Goal: Information Seeking & Learning: Learn about a topic

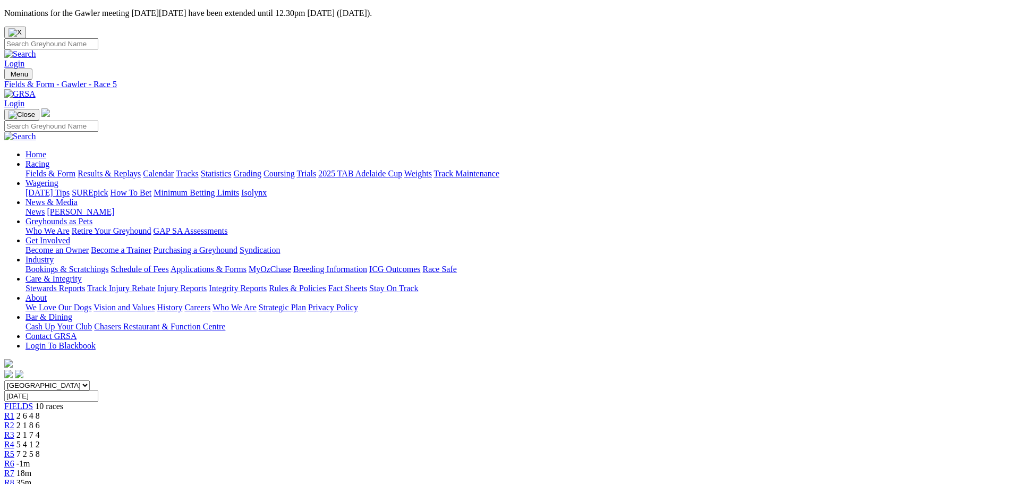
click at [14, 459] on span "R6" at bounding box center [9, 463] width 10 height 9
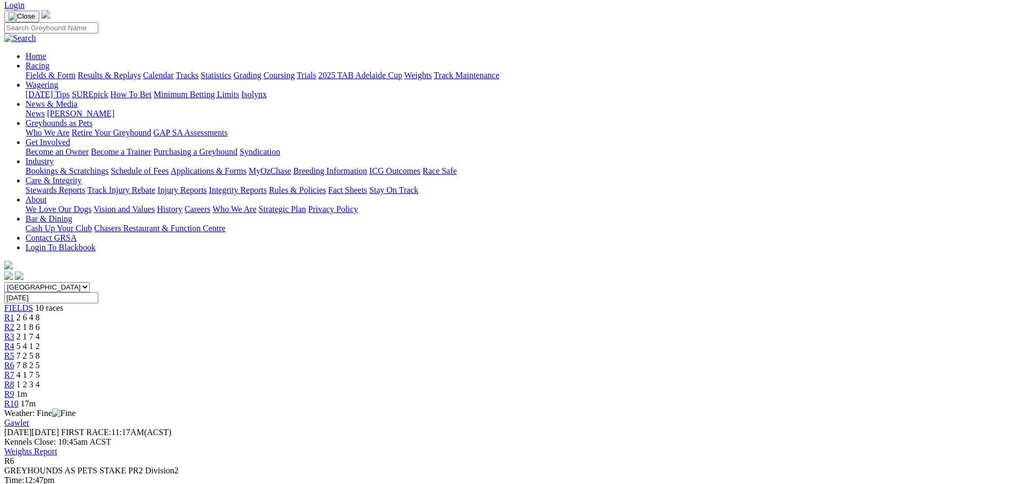
scroll to position [53, 0]
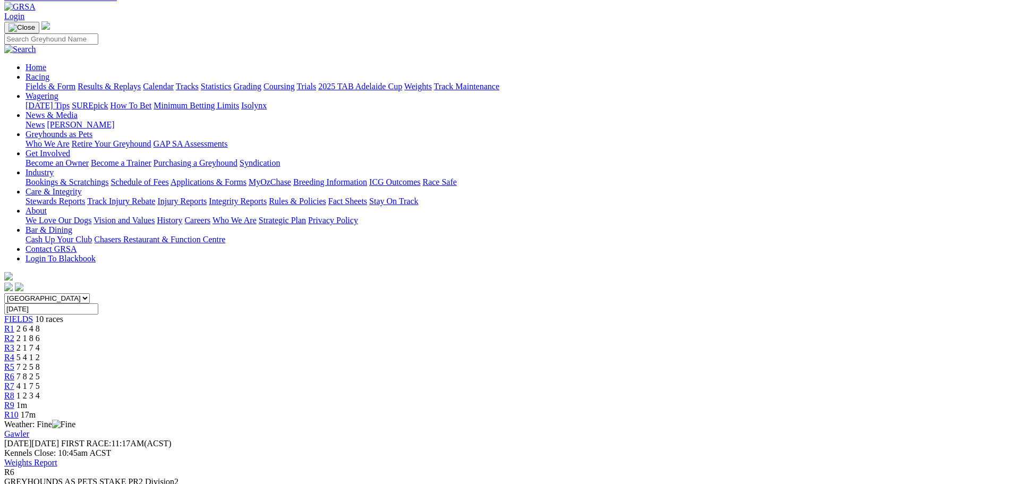
click at [14, 382] on span "R7" at bounding box center [9, 386] width 10 height 9
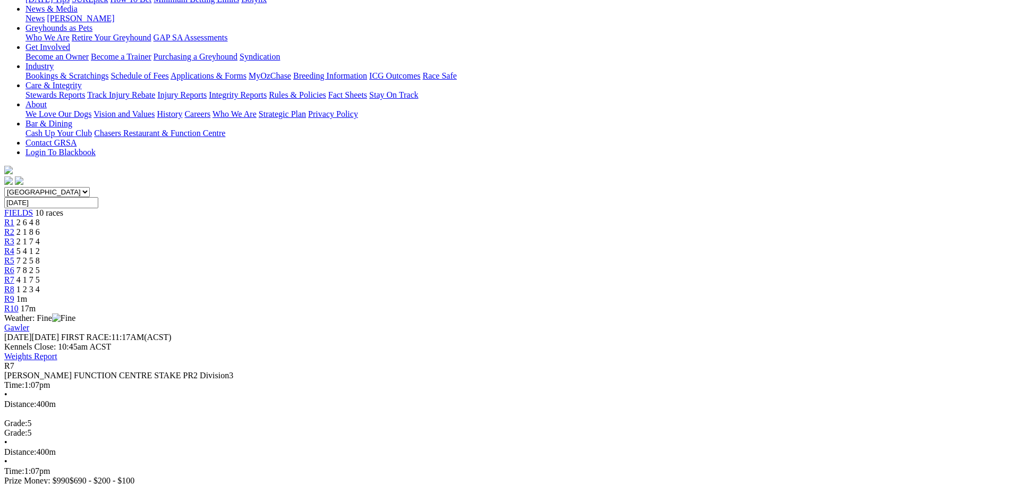
scroll to position [106, 0]
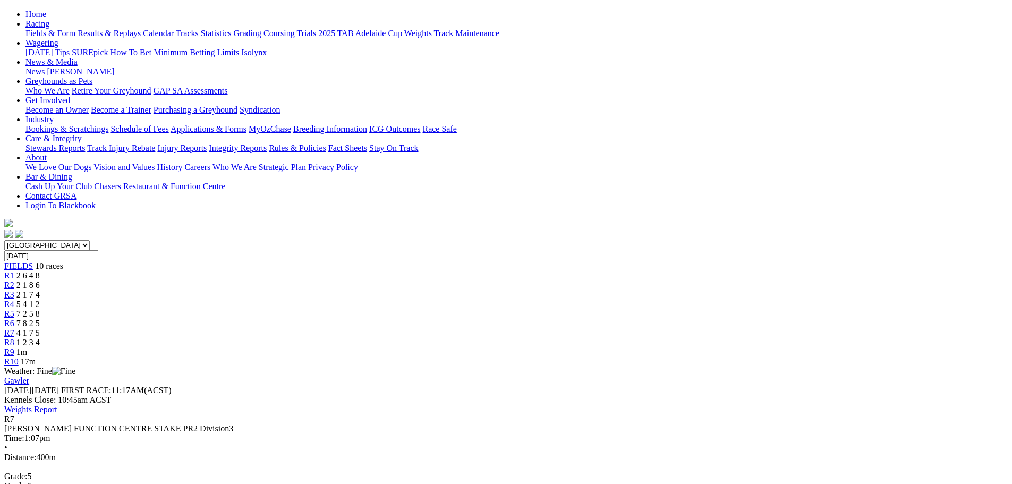
click at [14, 338] on span "R8" at bounding box center [9, 342] width 10 height 9
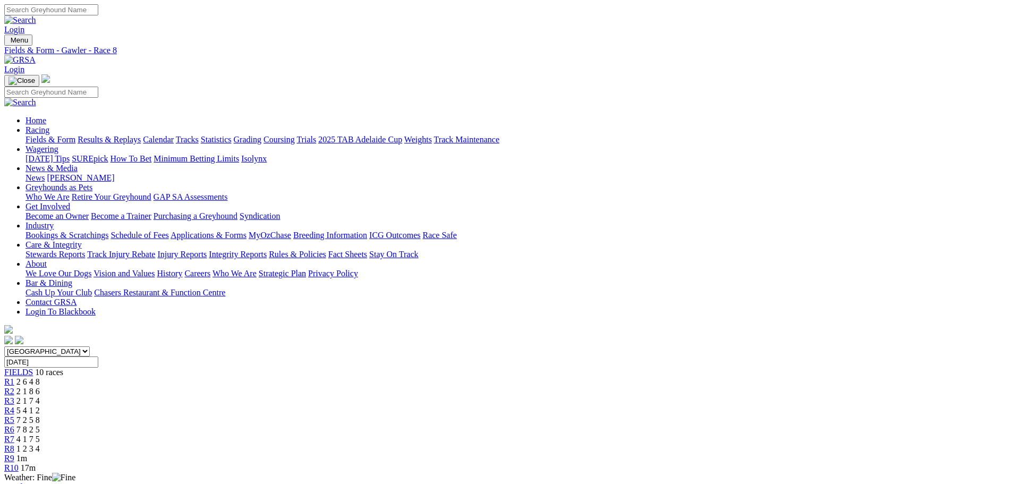
click at [40, 425] on span "7 8 2 5" at bounding box center [27, 429] width 23 height 9
click at [14, 416] on span "R5" at bounding box center [9, 420] width 10 height 9
click at [14, 425] on span "R6" at bounding box center [9, 429] width 10 height 9
click at [40, 435] on span "4 1 7 5" at bounding box center [27, 439] width 23 height 9
click at [693, 444] on div "R8 1 2 3 4" at bounding box center [506, 449] width 1004 height 10
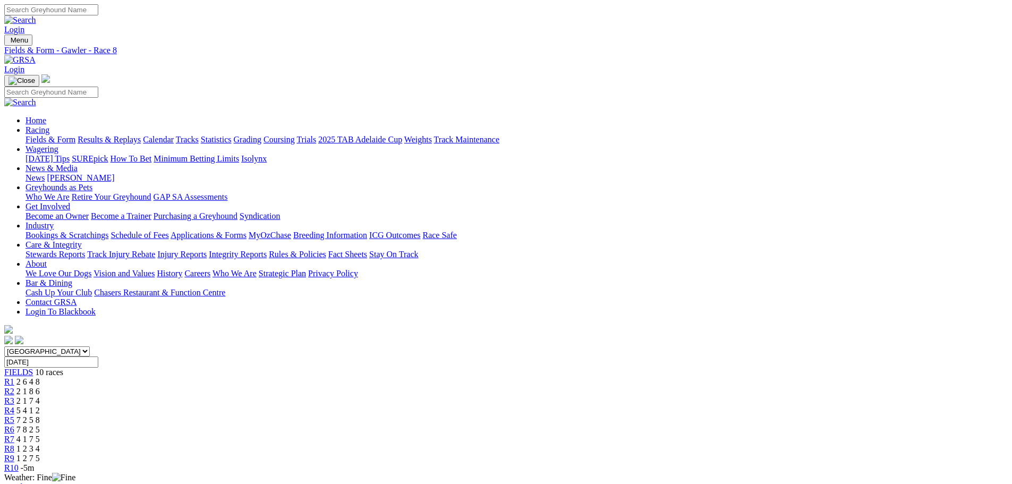
click at [14, 454] on span "R9" at bounding box center [9, 458] width 10 height 9
click at [19, 463] on span "R10" at bounding box center [11, 467] width 14 height 9
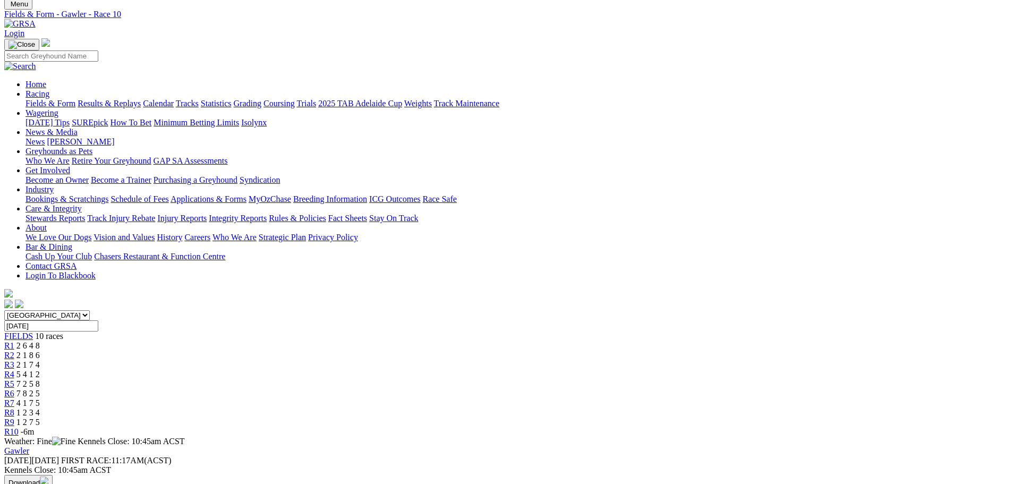
scroll to position [53, 0]
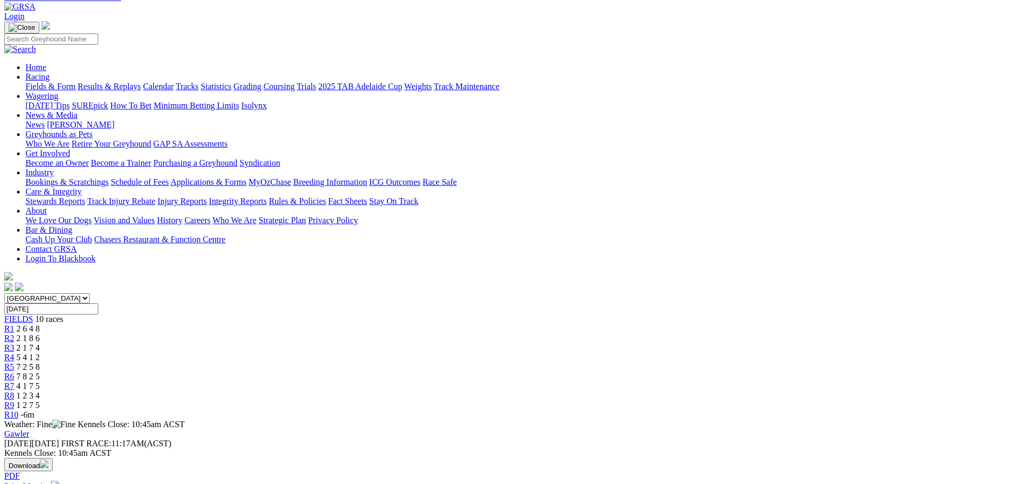
click at [19, 410] on span "R10" at bounding box center [11, 414] width 14 height 9
